Goal: Task Accomplishment & Management: Manage account settings

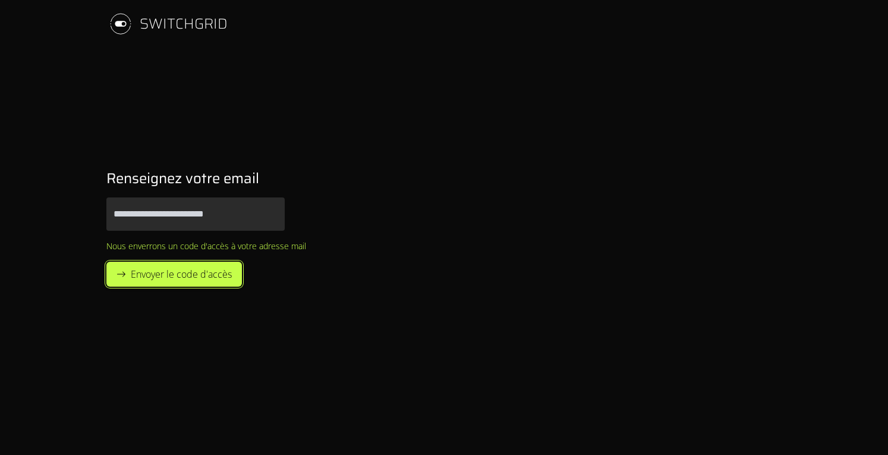
click at [198, 275] on span "Envoyer le code d'accès" at bounding box center [181, 274] width 101 height 14
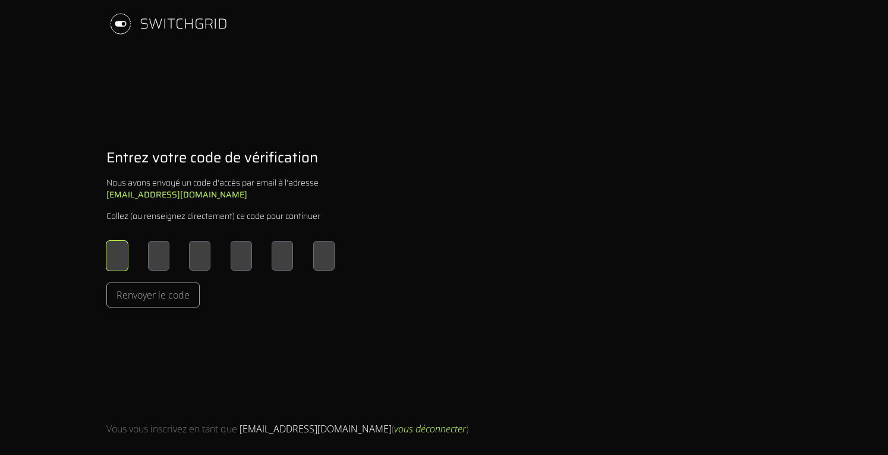
click at [119, 251] on input "Please enter OTP character 1" at bounding box center [116, 256] width 21 height 30
type input "*"
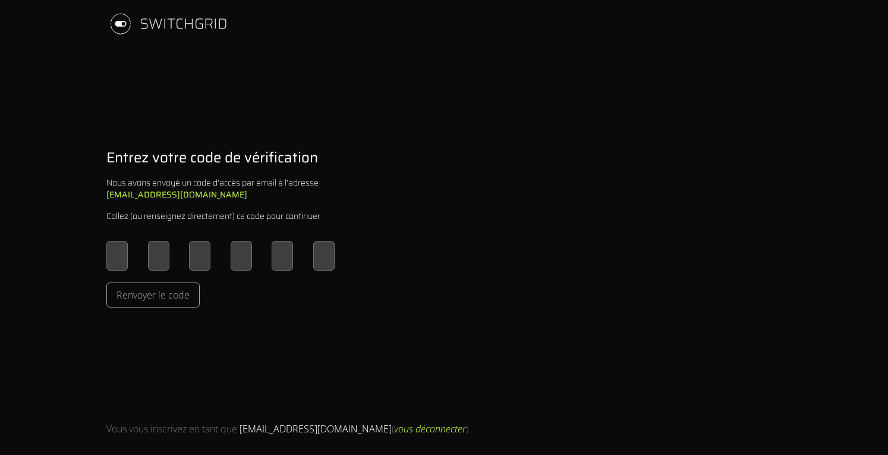
type input "*"
